Goal: Information Seeking & Learning: Learn about a topic

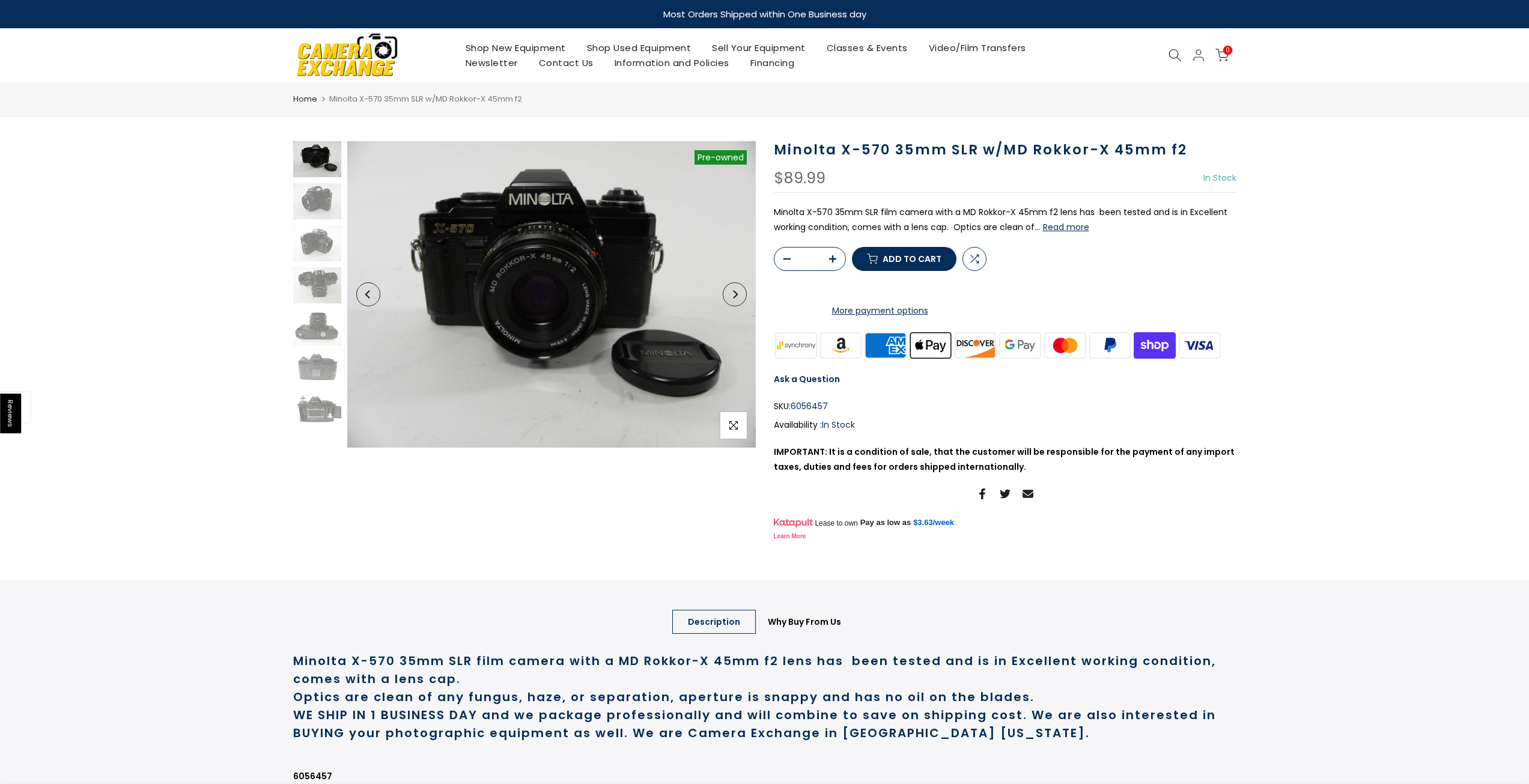
click at [1065, 227] on button "Read more" at bounding box center [1067, 227] width 46 height 11
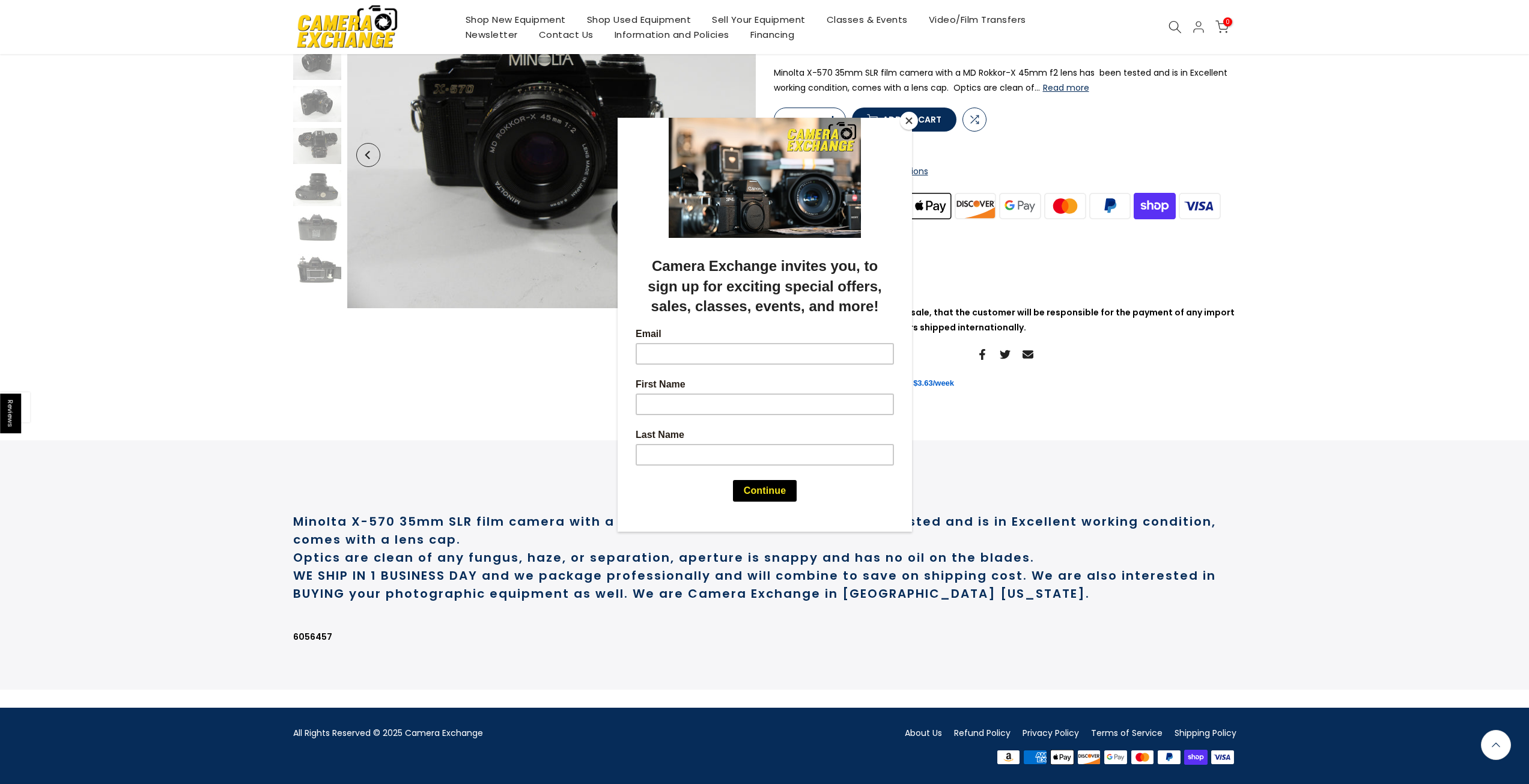
scroll to position [188, 0]
click at [910, 119] on button "Close" at bounding box center [909, 120] width 18 height 18
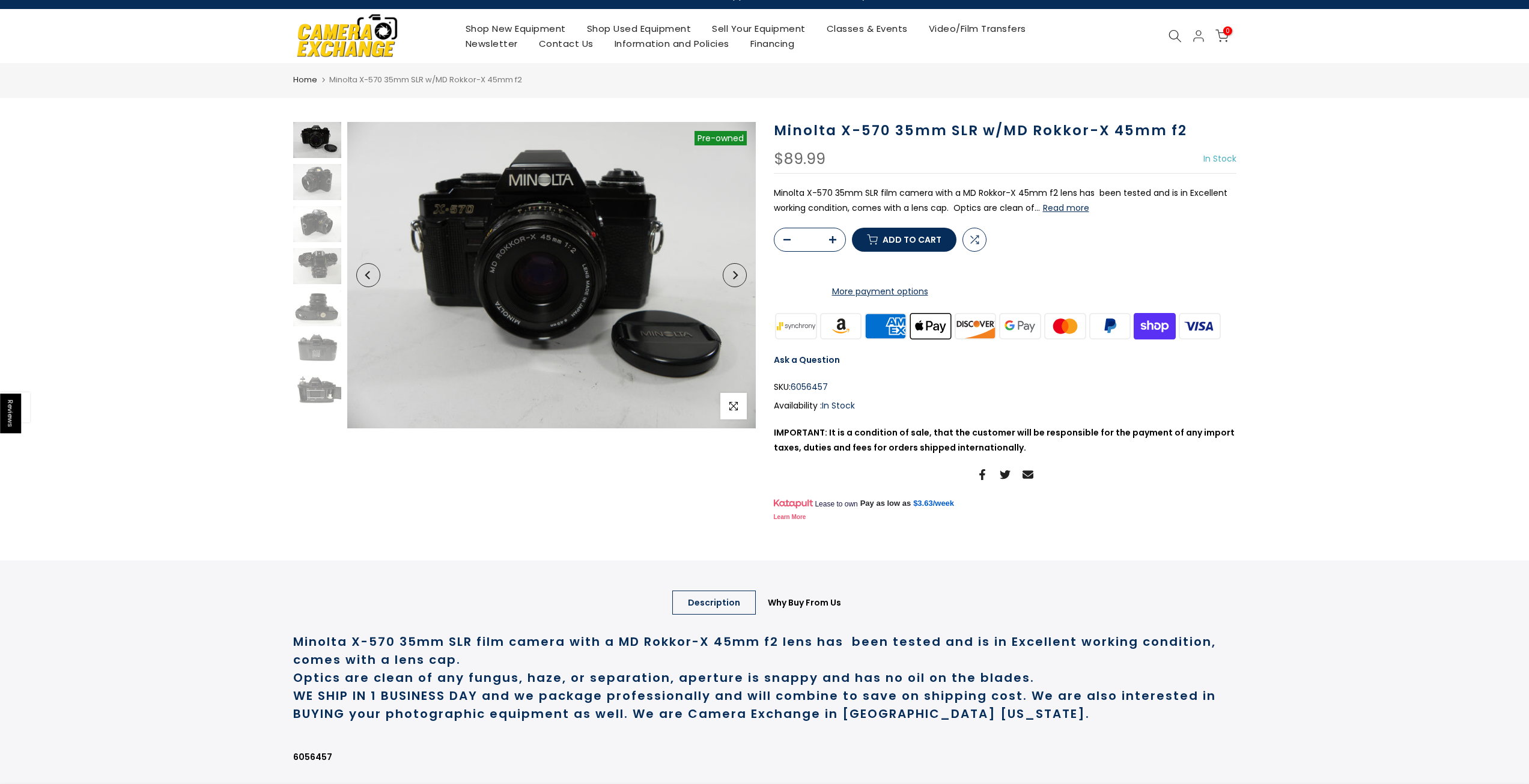
scroll to position [0, 0]
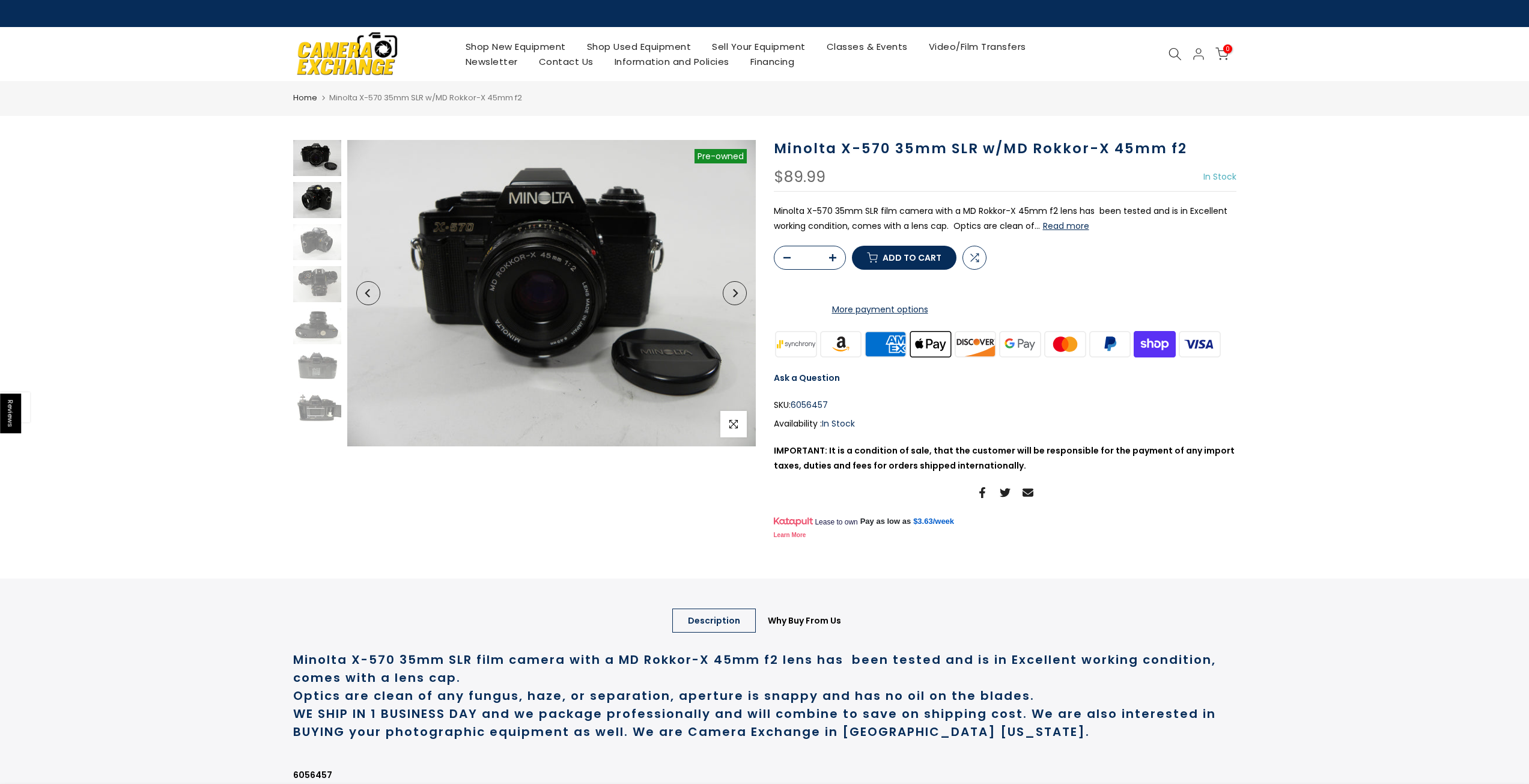
click at [309, 204] on img at bounding box center [317, 200] width 48 height 36
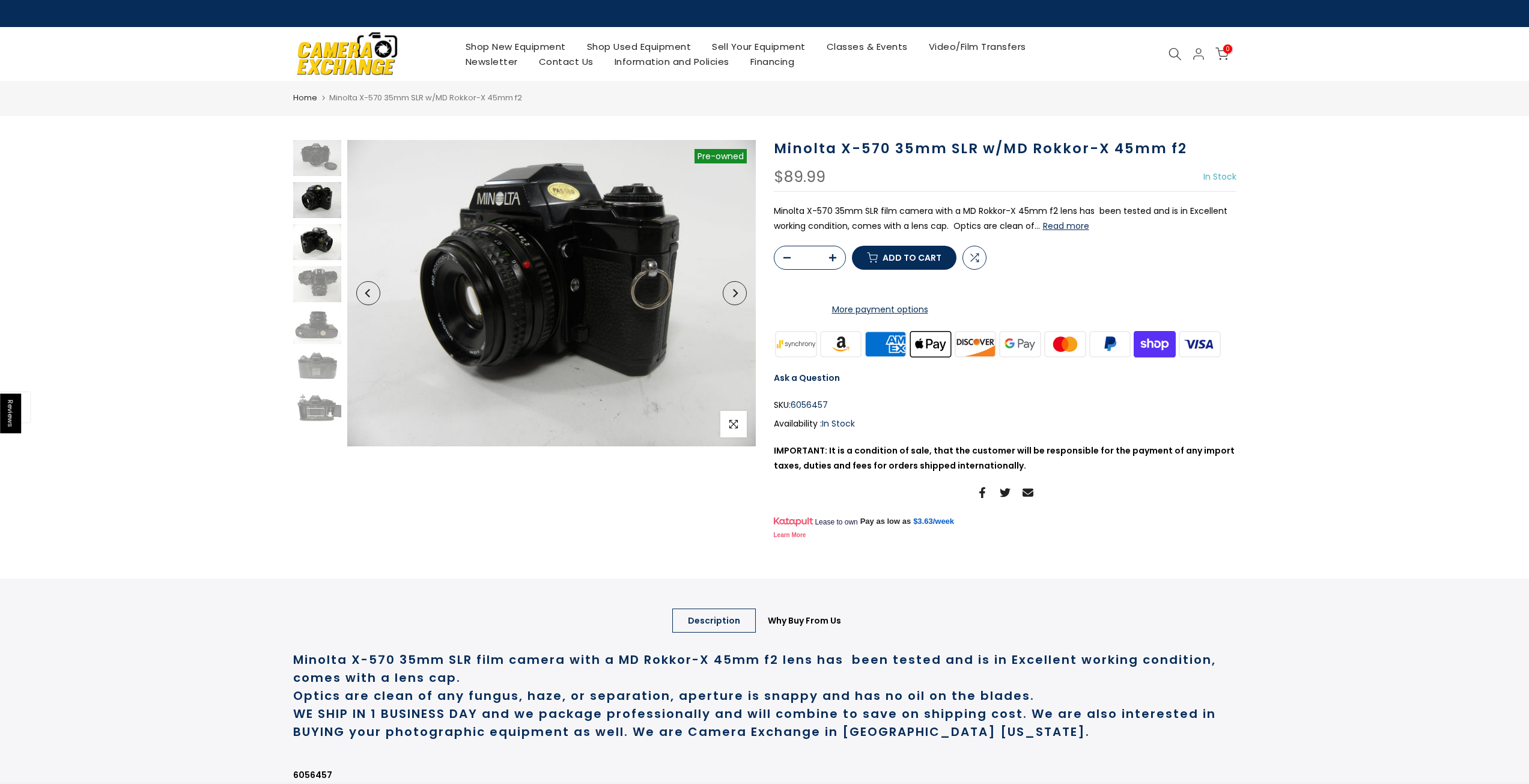
click at [314, 235] on img at bounding box center [317, 242] width 48 height 36
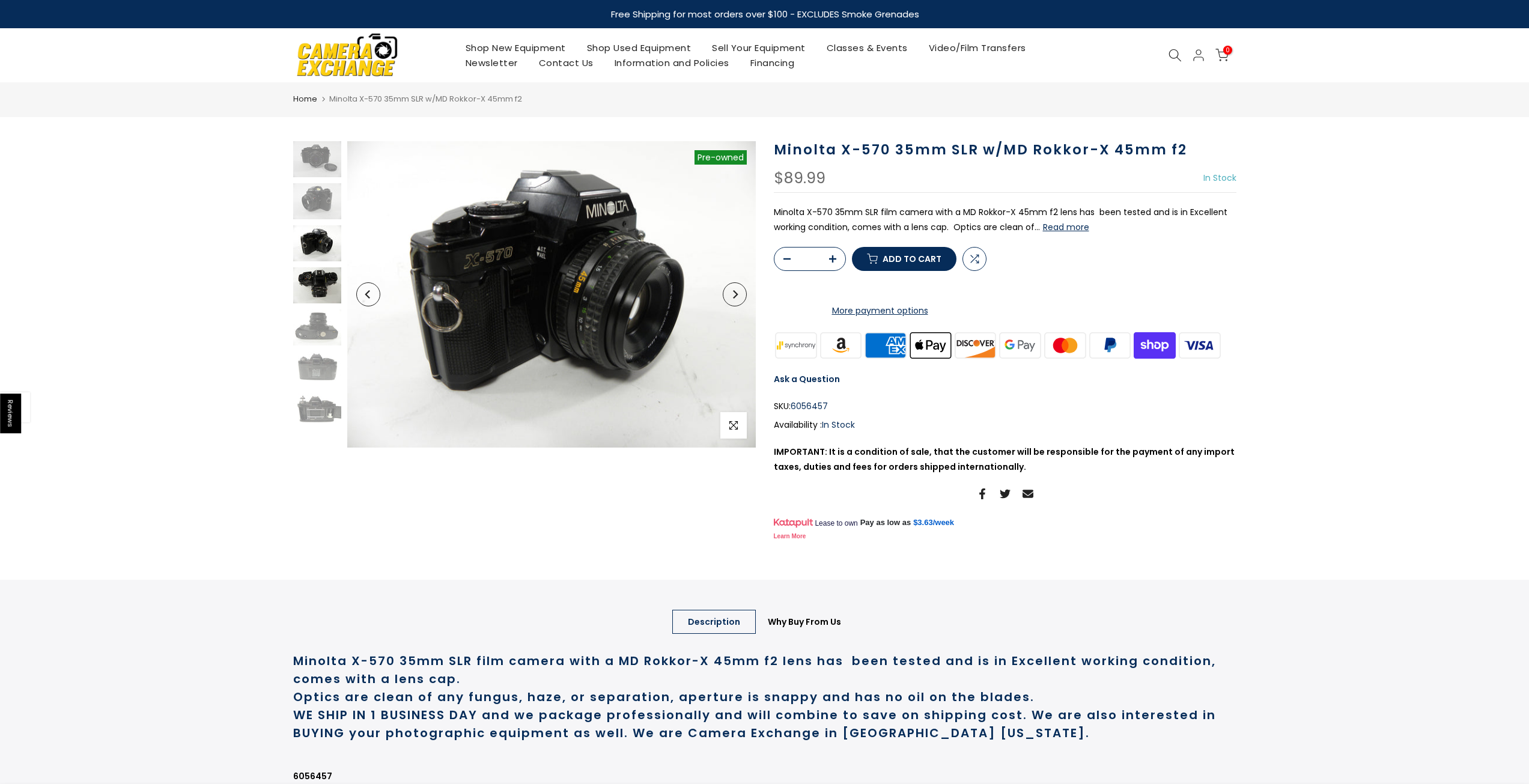
click at [314, 270] on img at bounding box center [317, 285] width 48 height 36
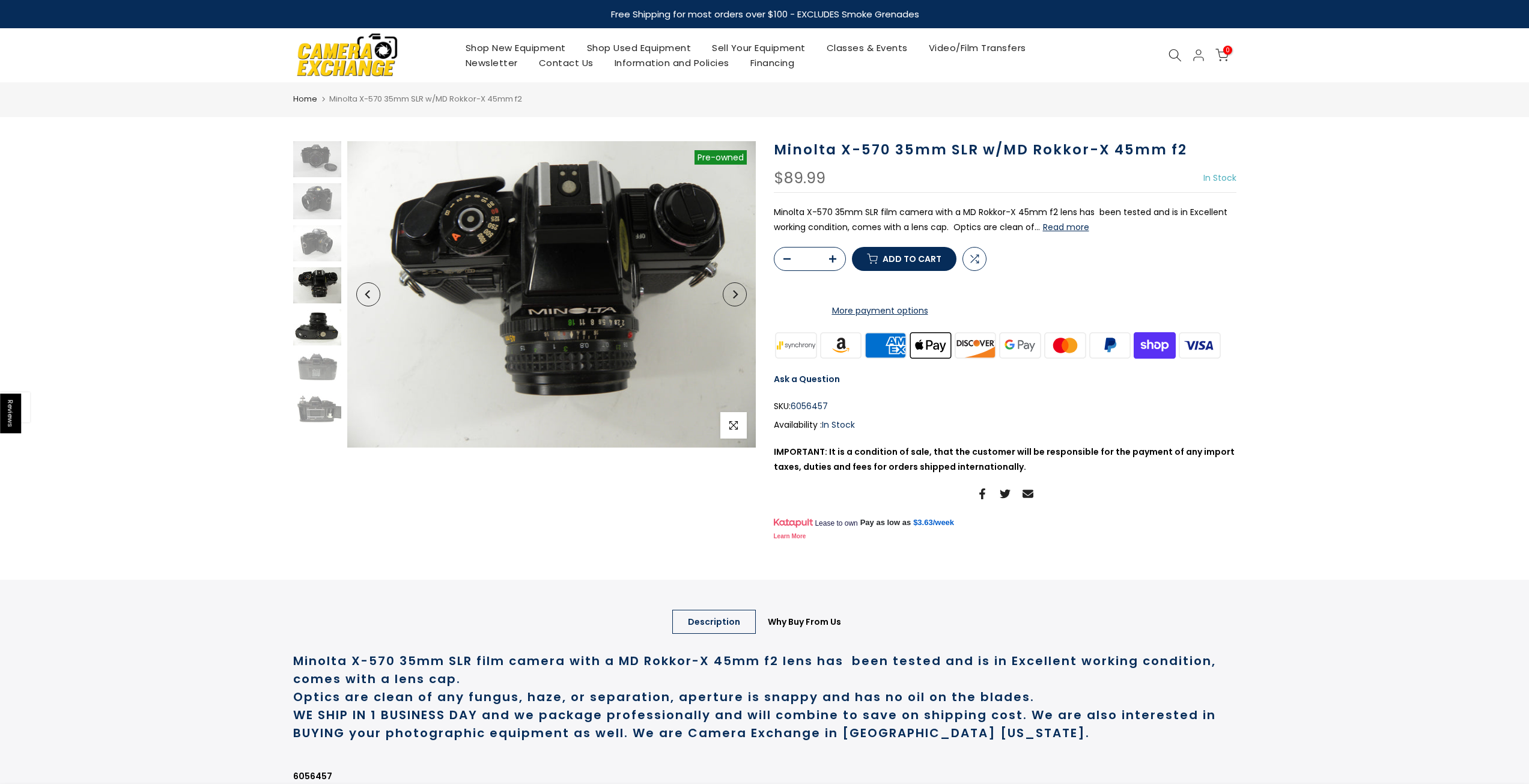
click at [319, 329] on img at bounding box center [317, 327] width 48 height 36
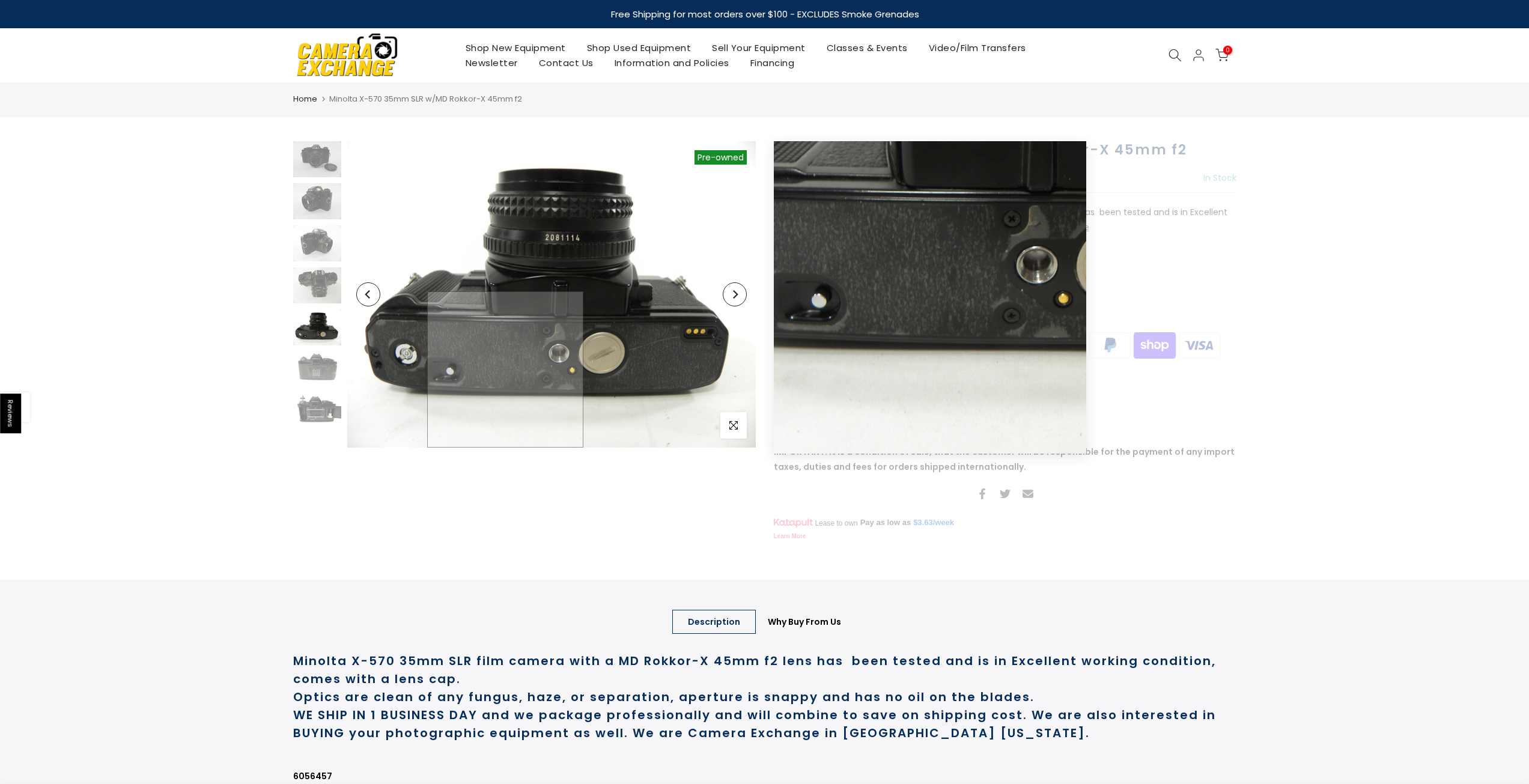
click at [506, 391] on img at bounding box center [551, 295] width 409 height 306
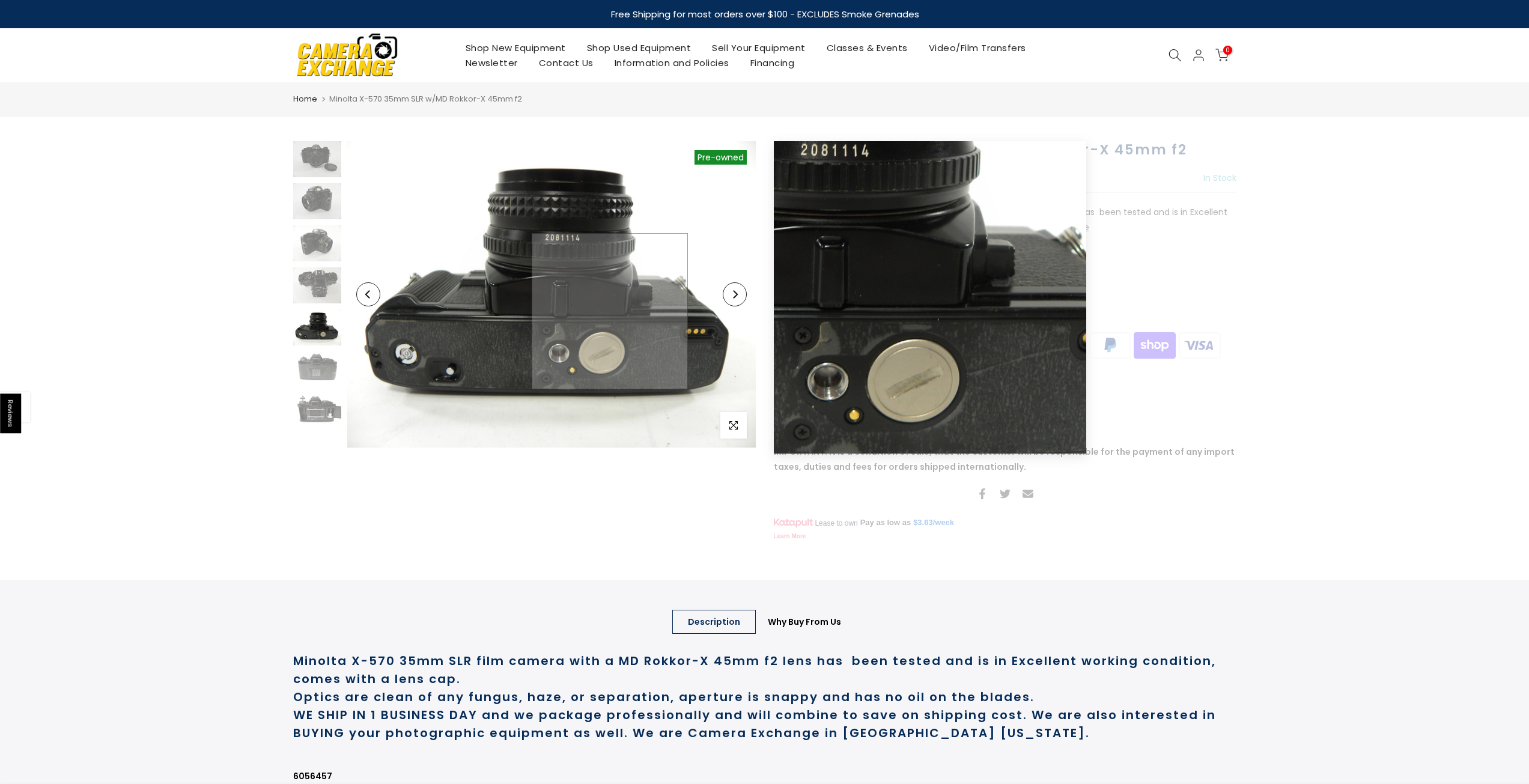
click at [610, 312] on img at bounding box center [551, 295] width 409 height 306
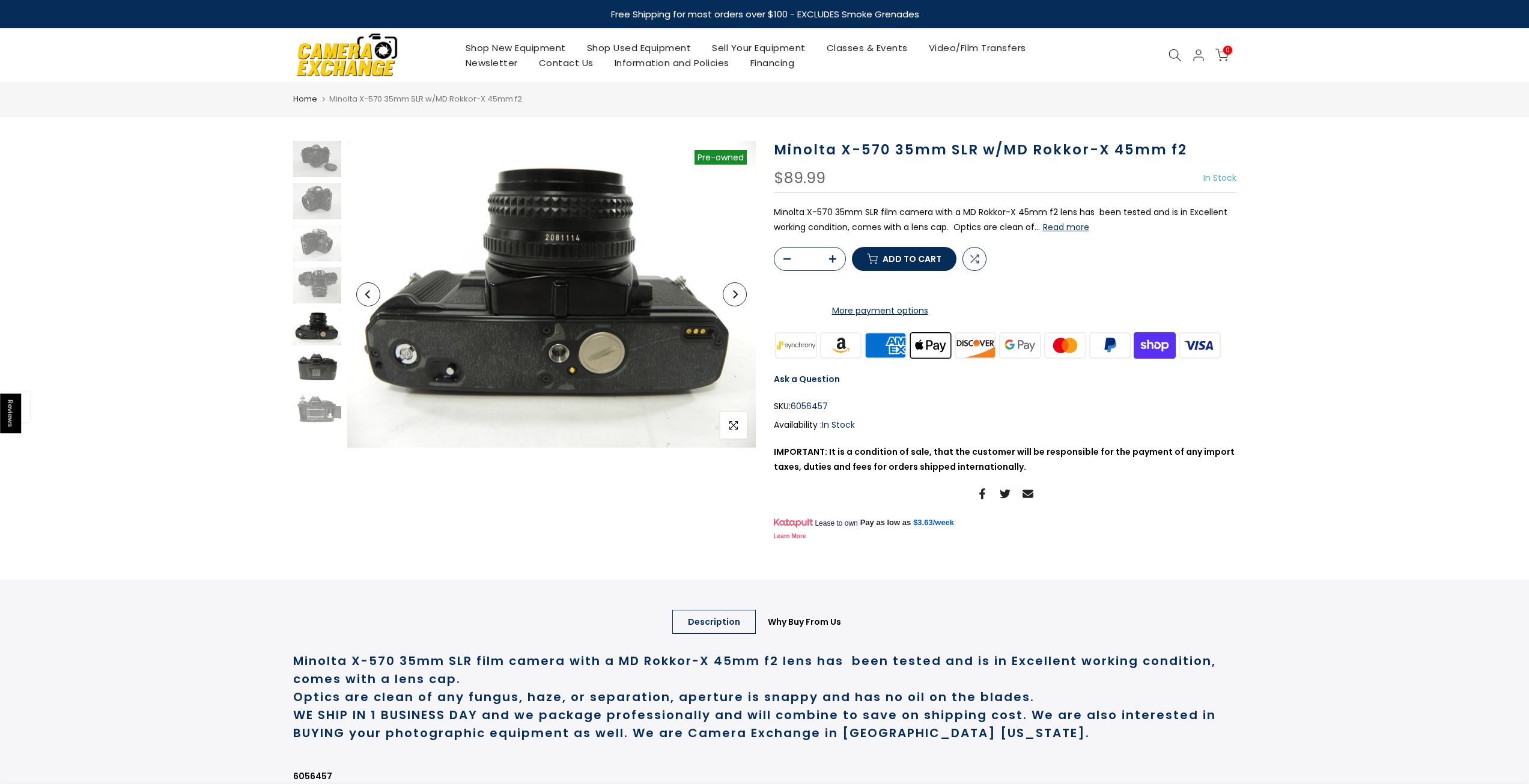
click at [325, 377] on img at bounding box center [317, 369] width 48 height 36
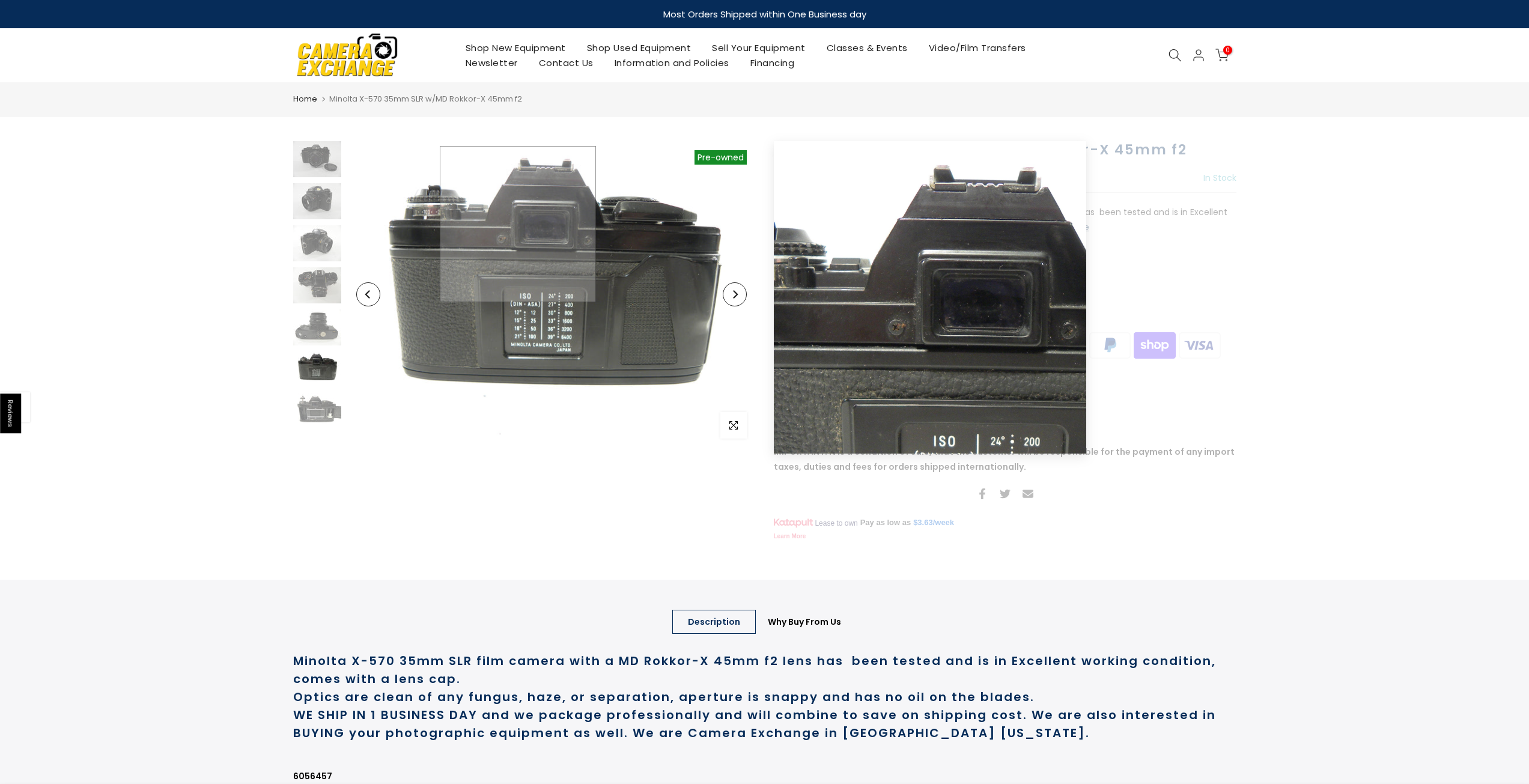
click at [536, 224] on img at bounding box center [551, 295] width 409 height 306
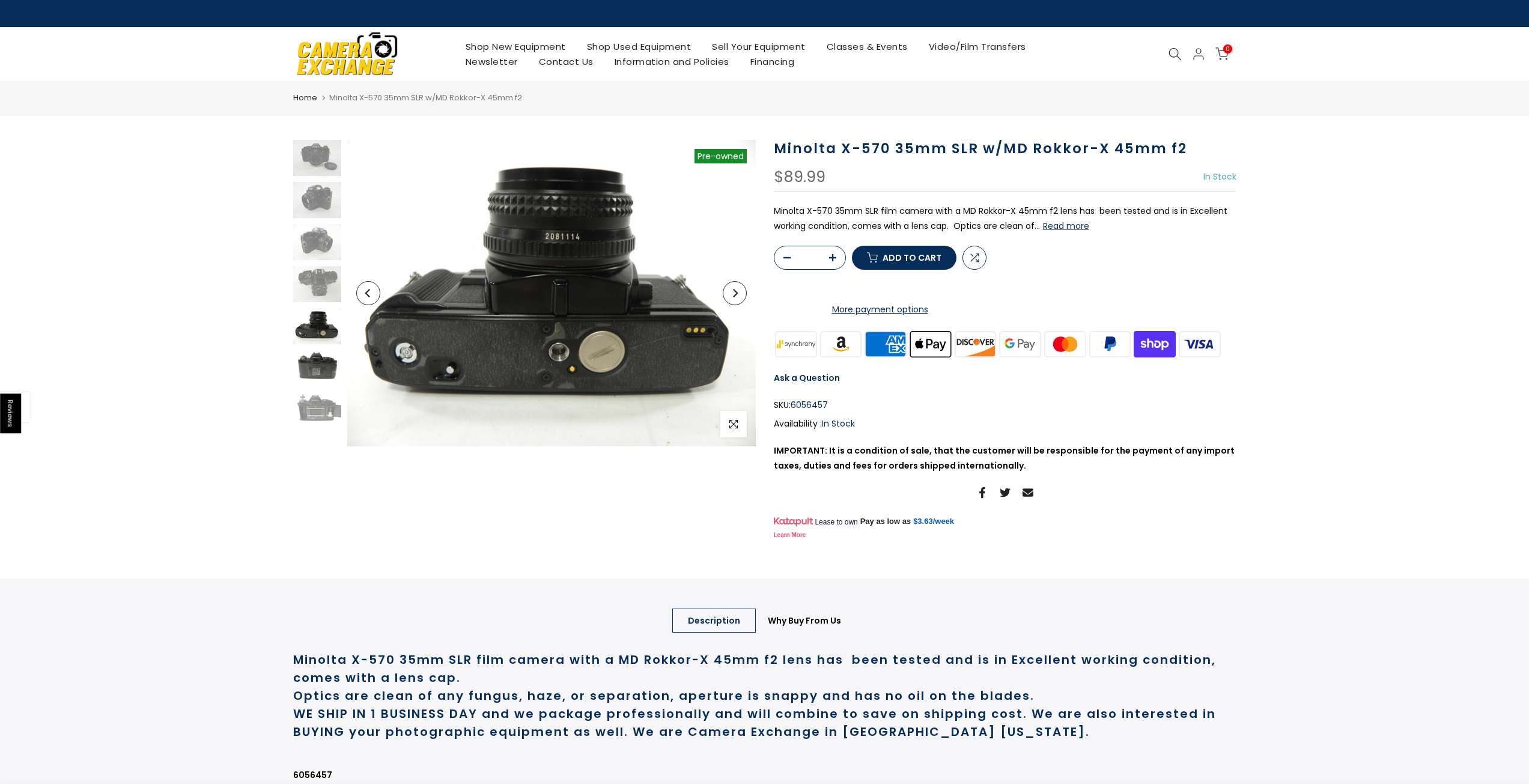
click at [325, 380] on img at bounding box center [317, 368] width 48 height 36
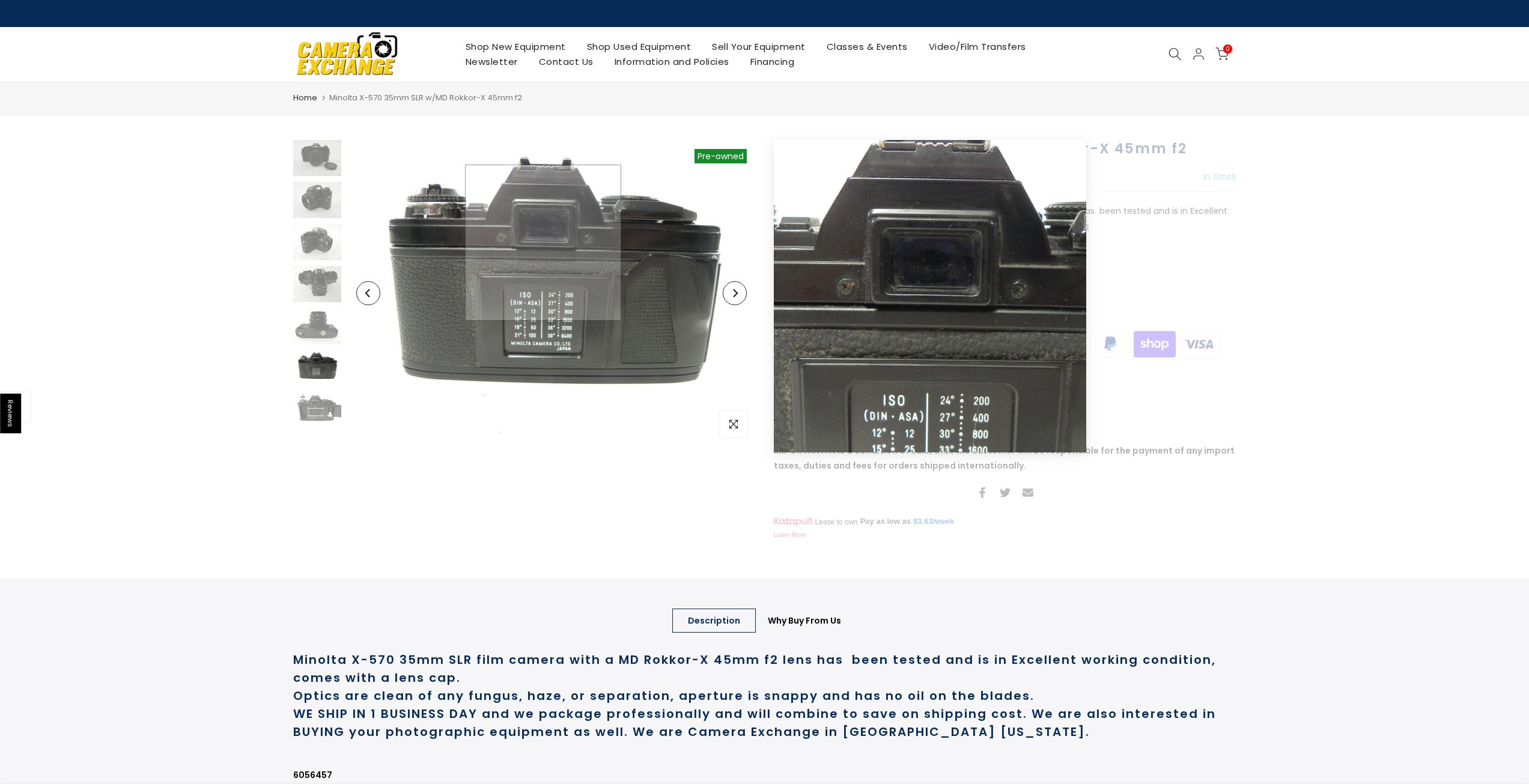
click at [543, 242] on img at bounding box center [551, 293] width 409 height 306
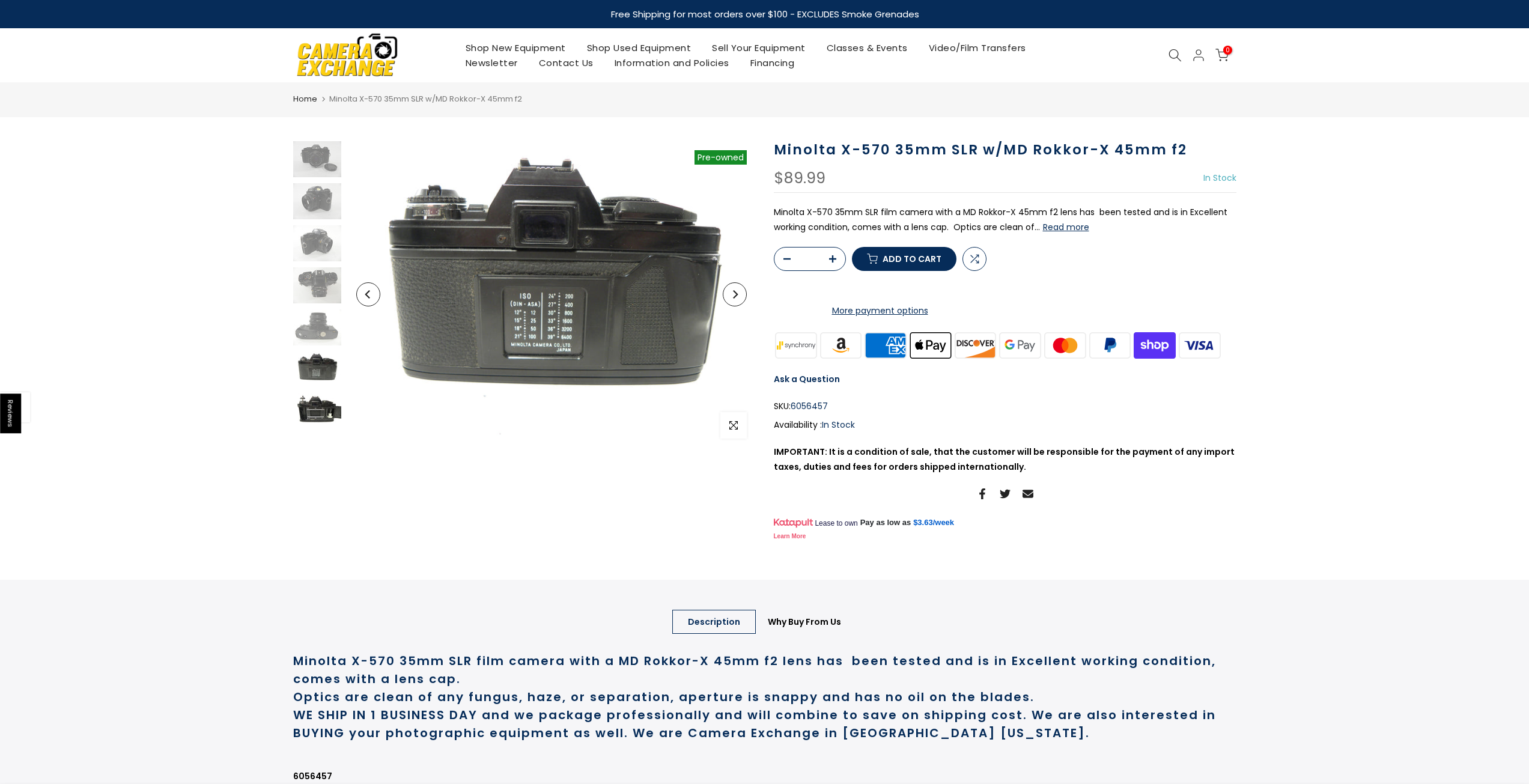
click at [317, 412] on img at bounding box center [317, 411] width 48 height 36
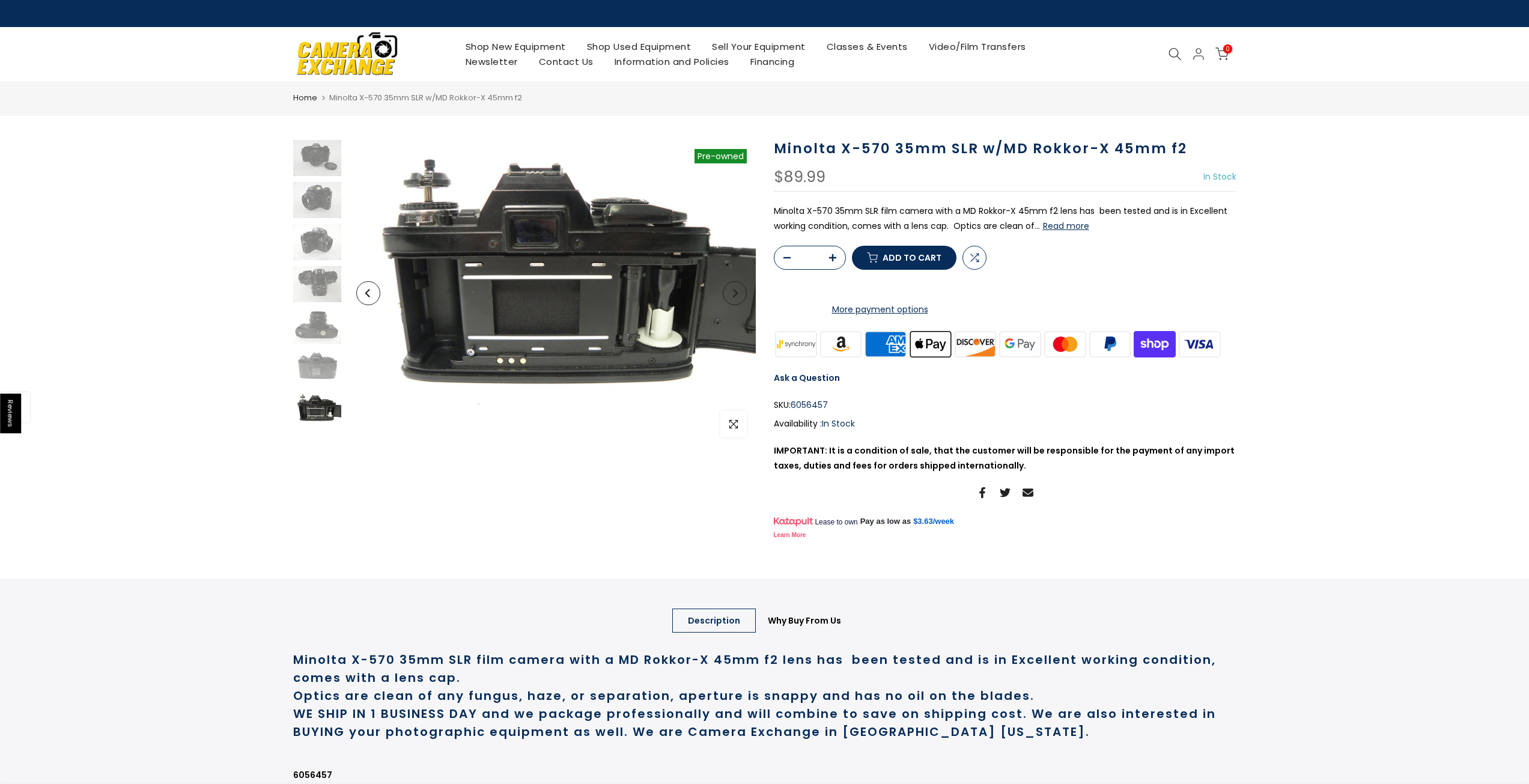
click at [1084, 226] on button "Read more" at bounding box center [1067, 226] width 46 height 11
click at [336, 162] on img at bounding box center [317, 158] width 48 height 36
